Goal: Transaction & Acquisition: Purchase product/service

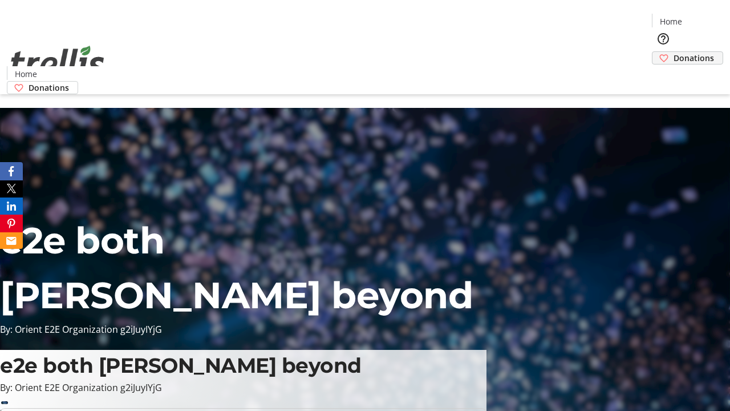
click at [674, 52] on span "Donations" at bounding box center [694, 58] width 41 height 12
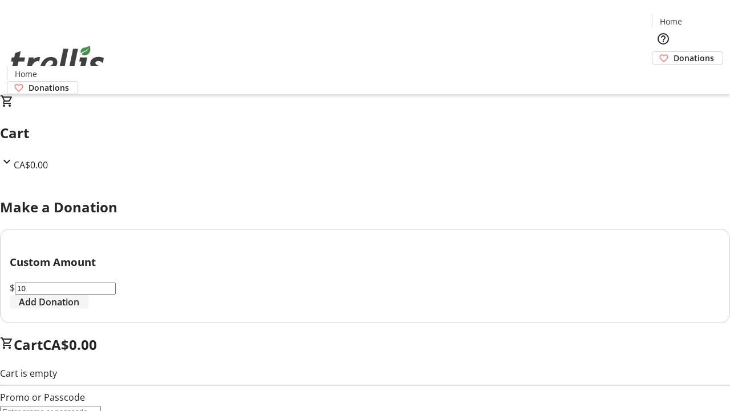
click at [79, 309] on span "Add Donation" at bounding box center [49, 302] width 60 height 14
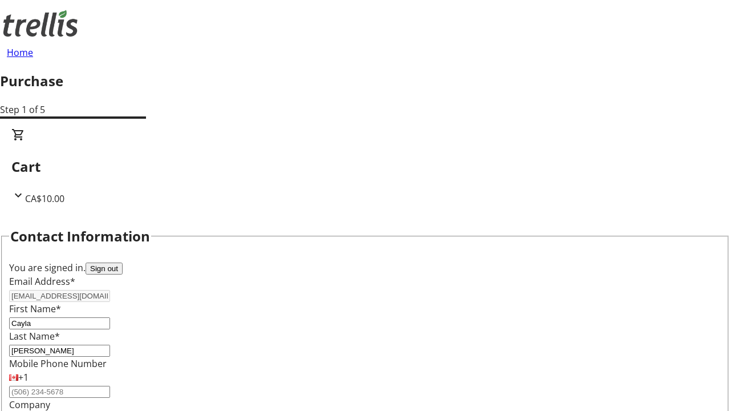
select select "CA"
type input "[STREET_ADDRESS][PERSON_NAME]"
type input "Kelowna"
select select "BC"
type input "Kelowna"
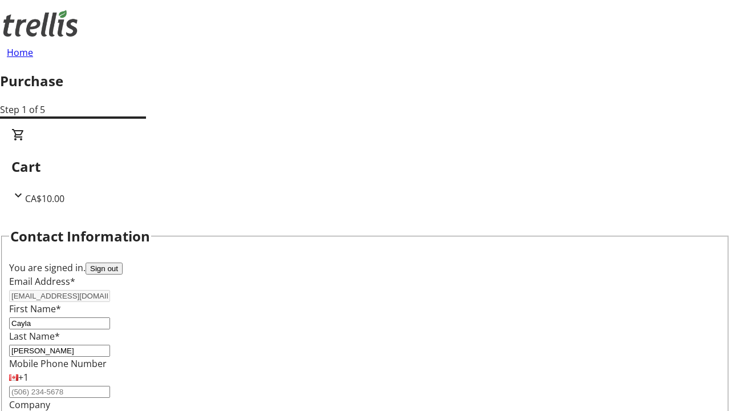
type input "V1Y 0C2"
